Goal: Download file/media

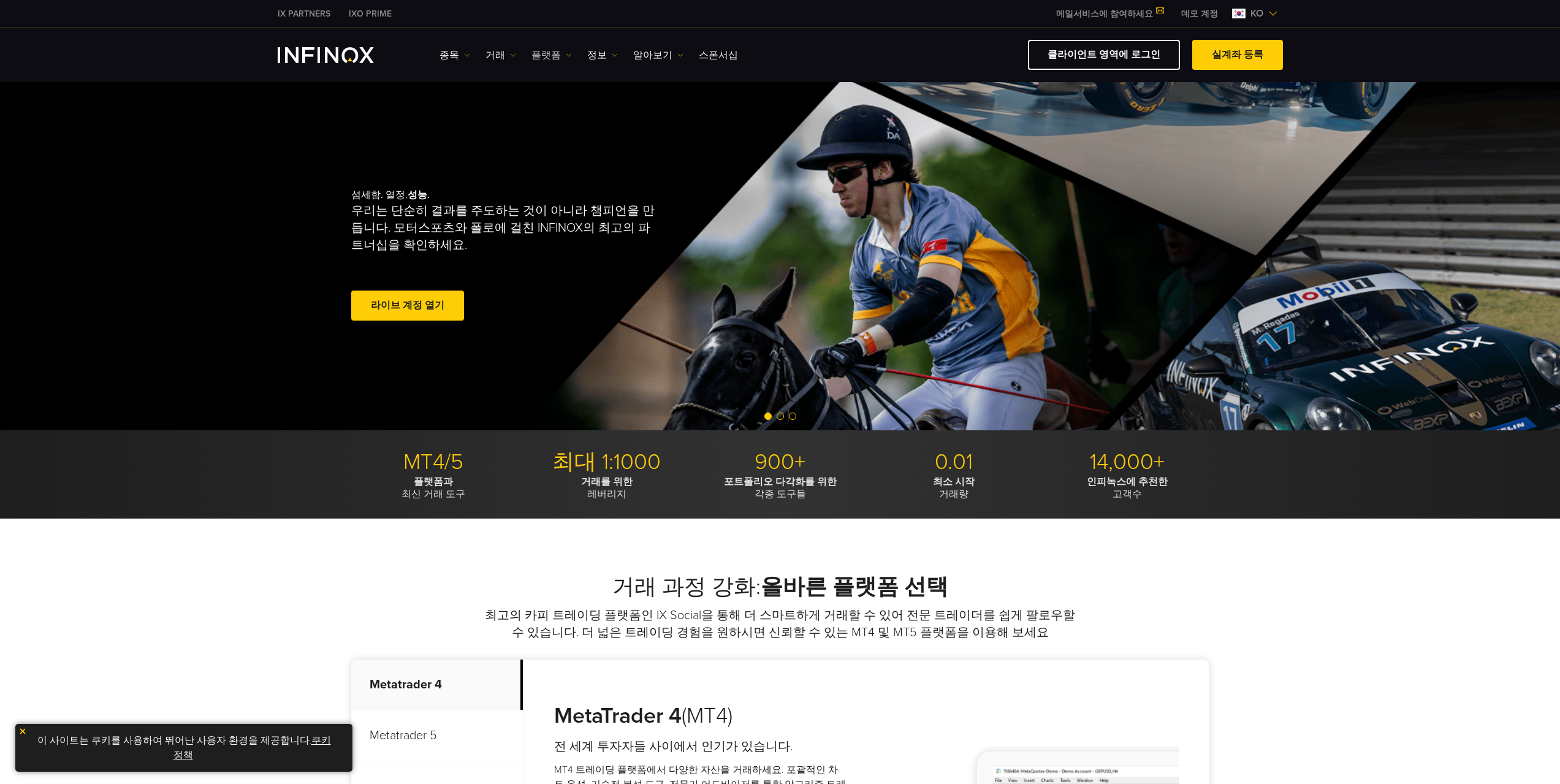
click at [546, 56] on link "플랫폼" at bounding box center [551, 55] width 40 height 15
click at [553, 88] on link "MT4" at bounding box center [577, 93] width 94 height 27
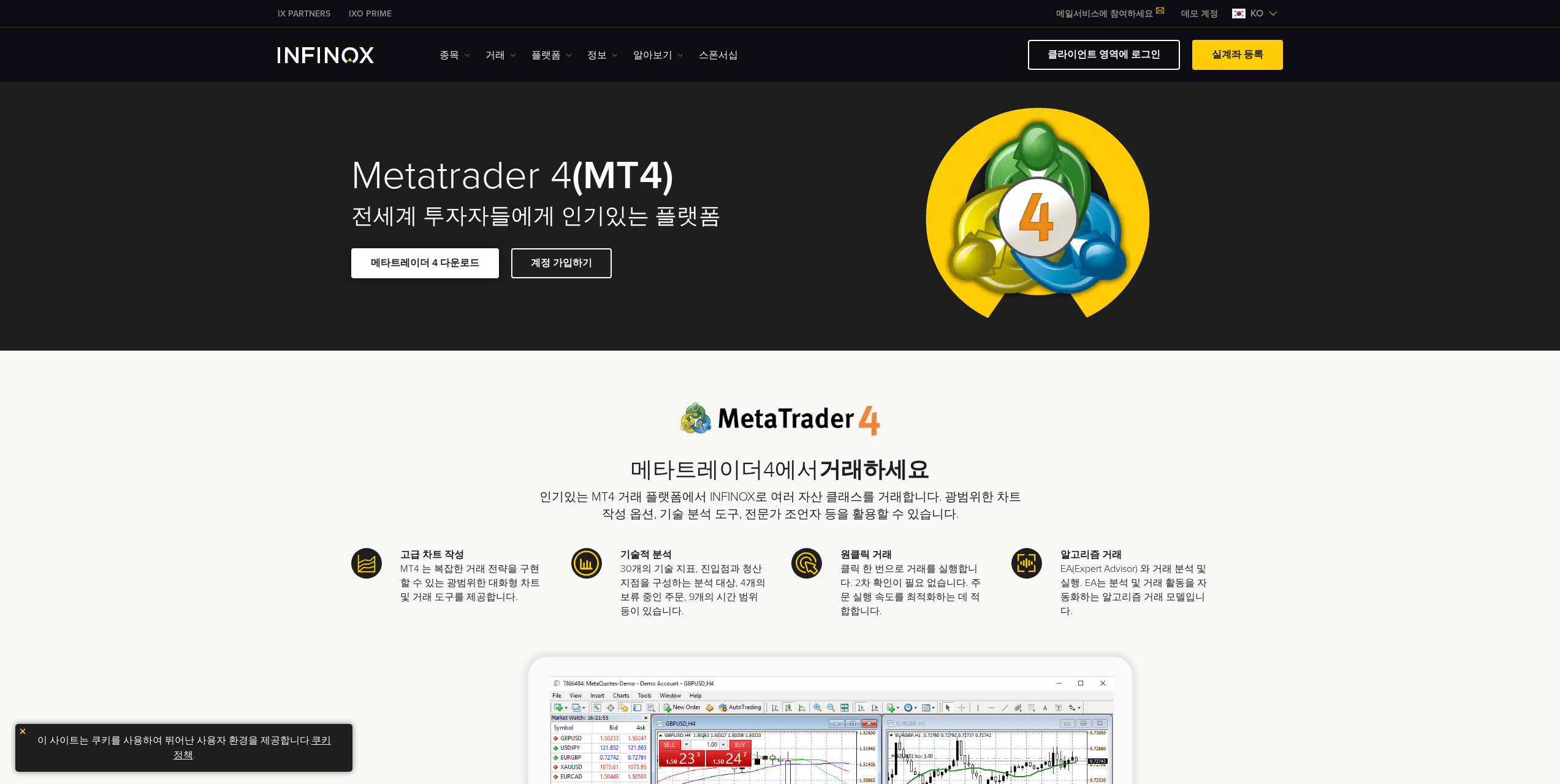
click at [441, 268] on link "메타트레이더 4 다운로드" at bounding box center [425, 262] width 148 height 30
